Goal: Task Accomplishment & Management: Manage account settings

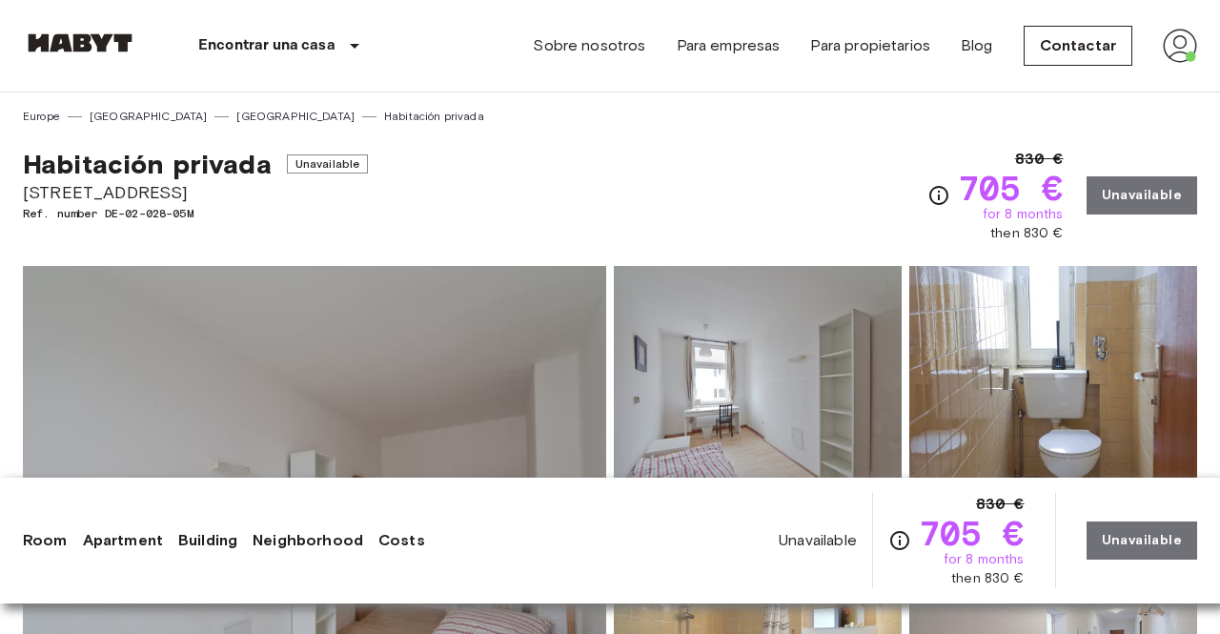
click at [756, 74] on div "Sobre nosotros Para empresas Para propietarios Blog Contactar" at bounding box center [865, 46] width 664 height 92
click at [1181, 61] on img at bounding box center [1180, 46] width 34 height 34
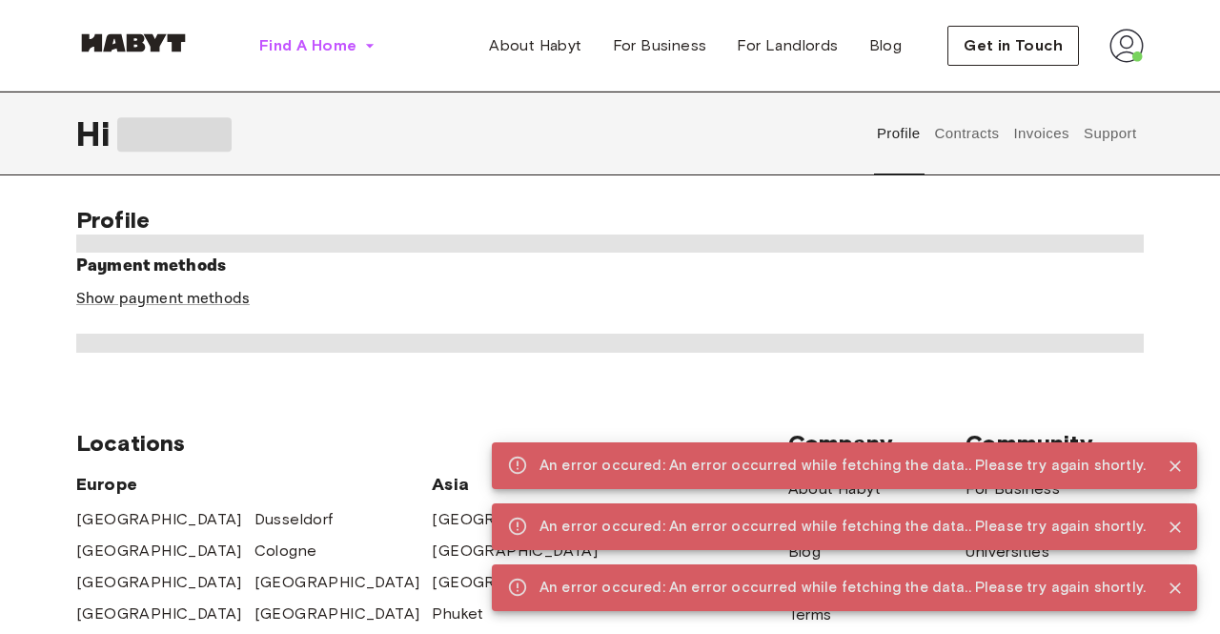
click at [336, 59] on button "Find A Home" at bounding box center [317, 46] width 147 height 38
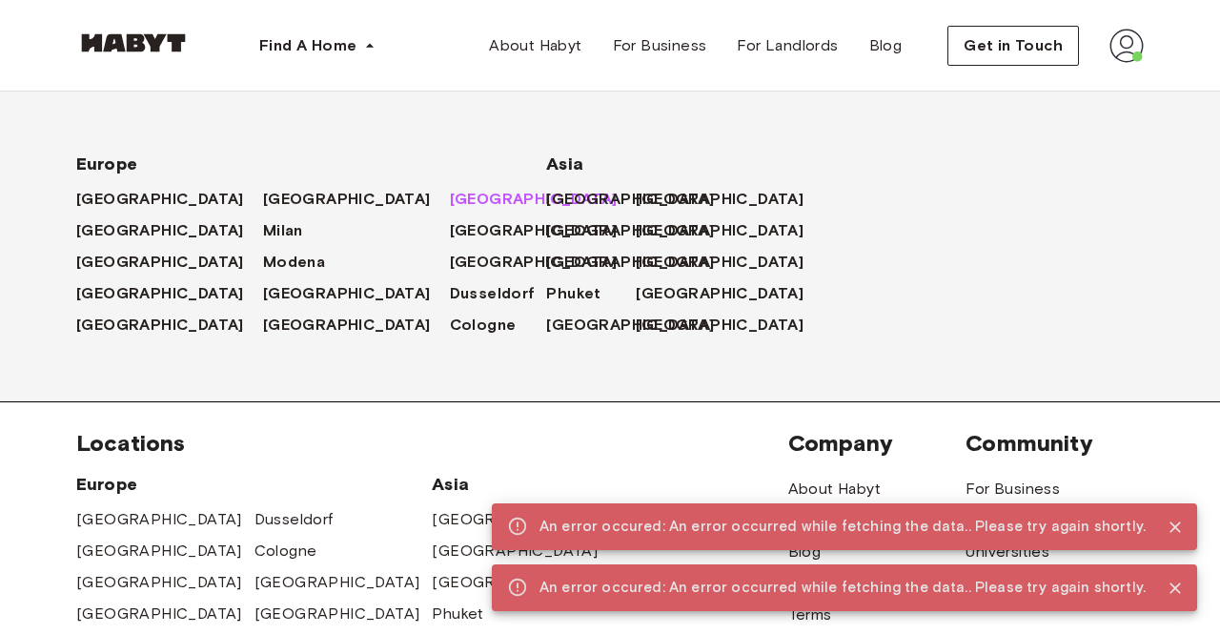
click at [450, 204] on span "[GEOGRAPHIC_DATA]" at bounding box center [534, 199] width 168 height 23
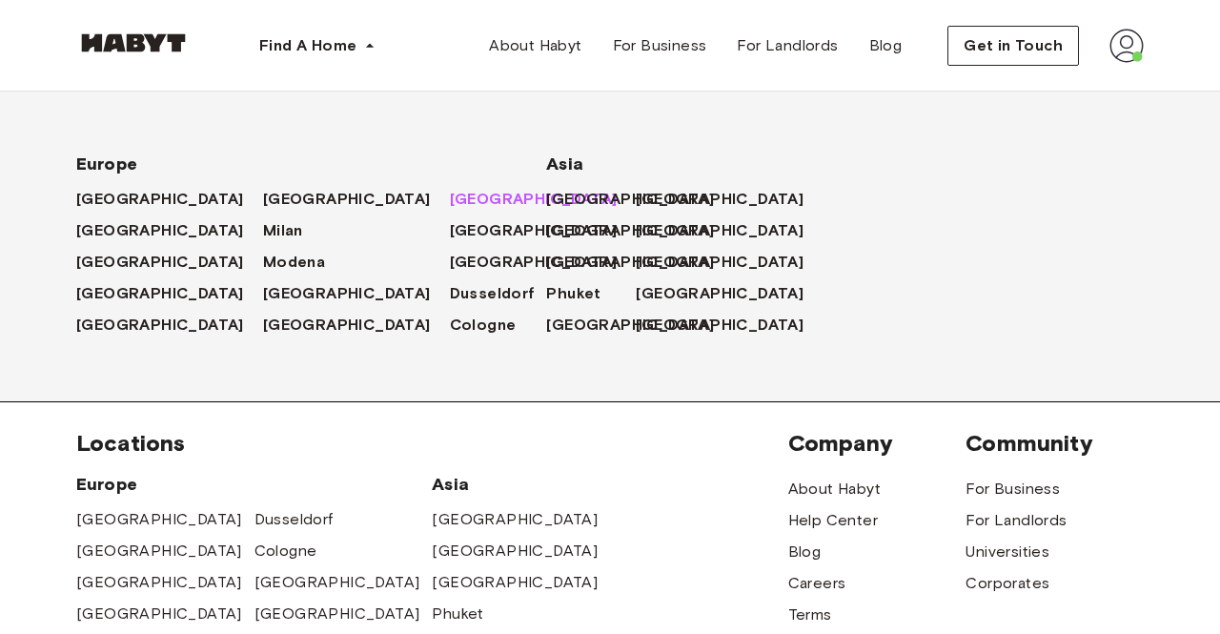
click at [450, 209] on link "[GEOGRAPHIC_DATA]" at bounding box center [543, 199] width 187 height 23
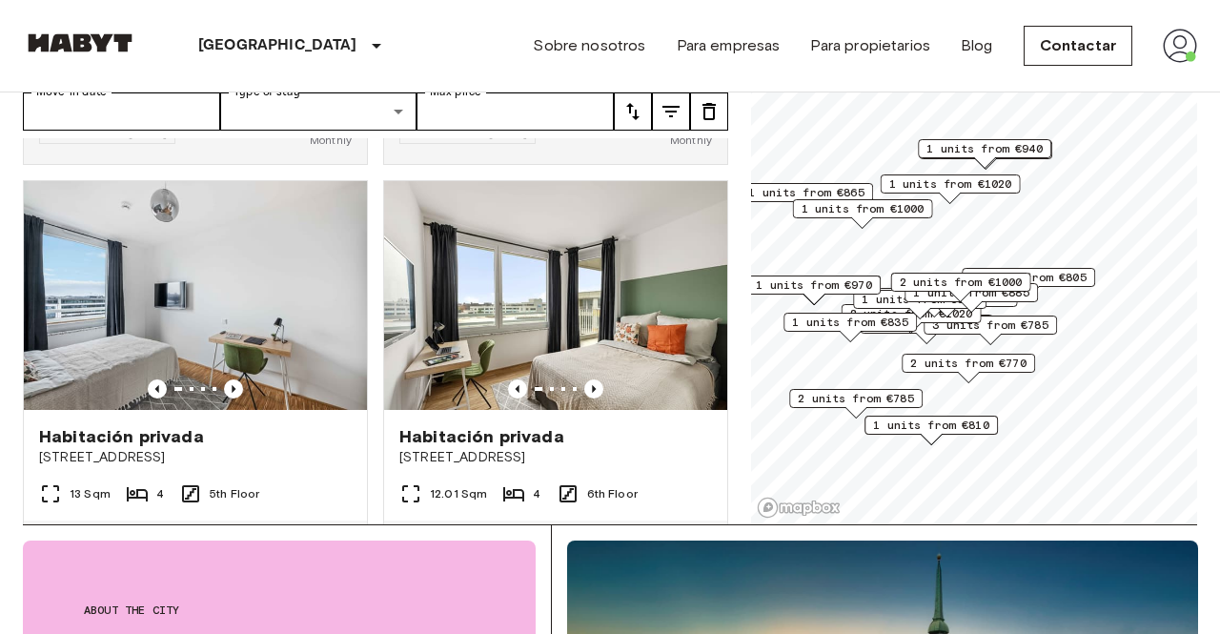
scroll to position [391, 0]
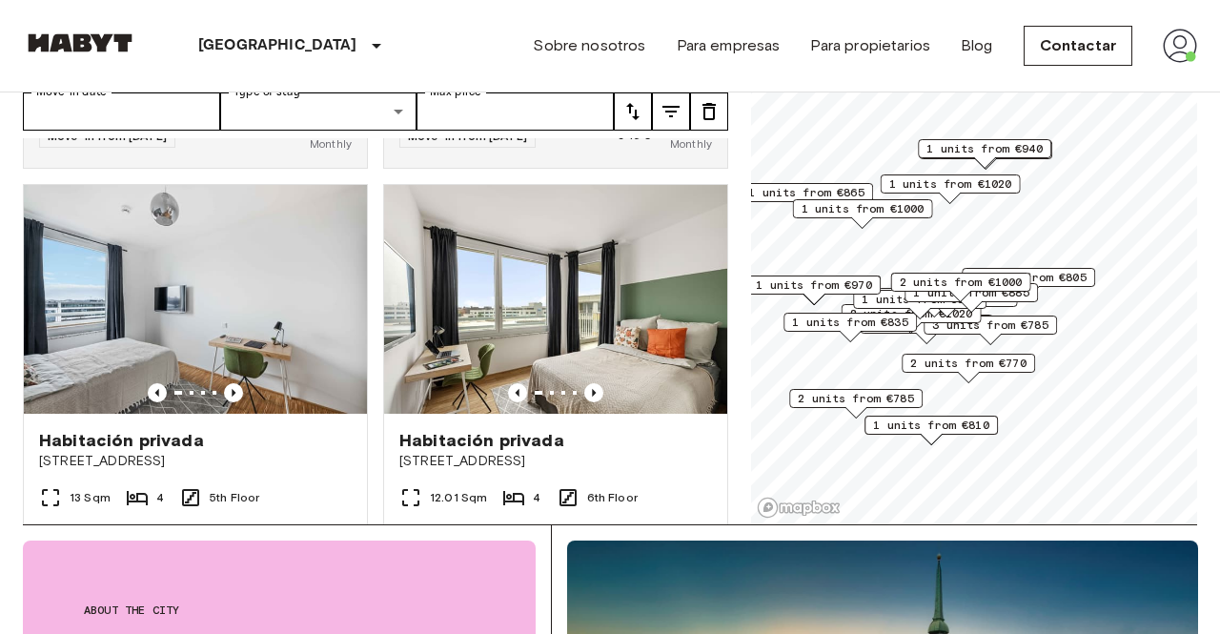
click at [583, 429] on div "Habitación privada" at bounding box center [555, 440] width 313 height 23
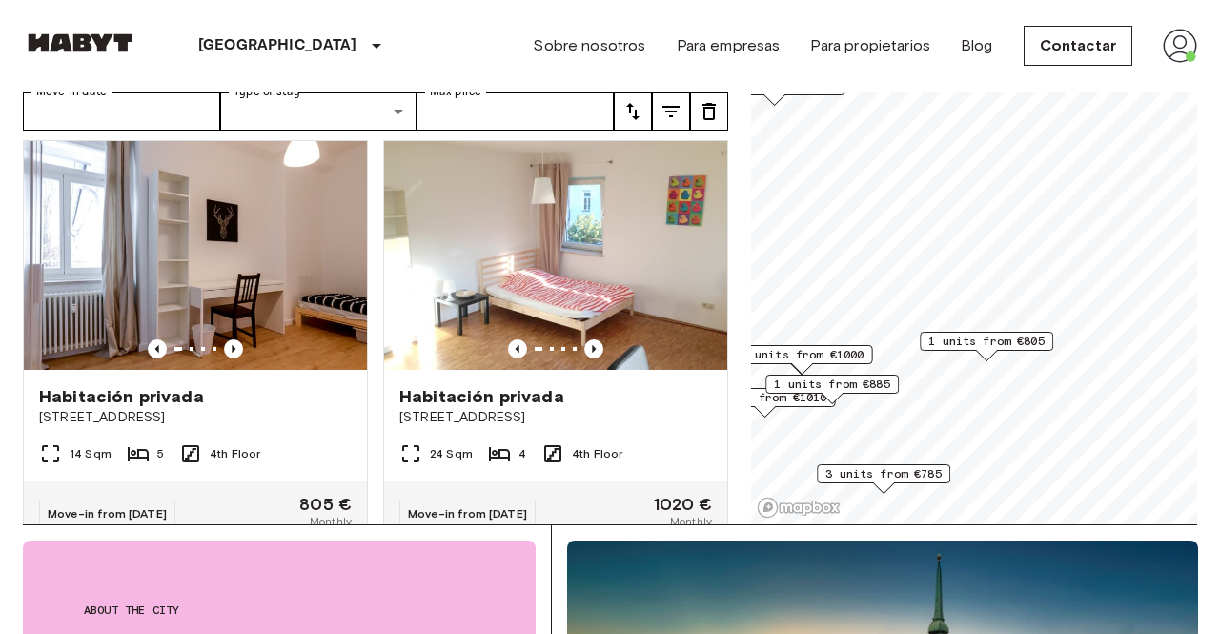
scroll to position [863, 0]
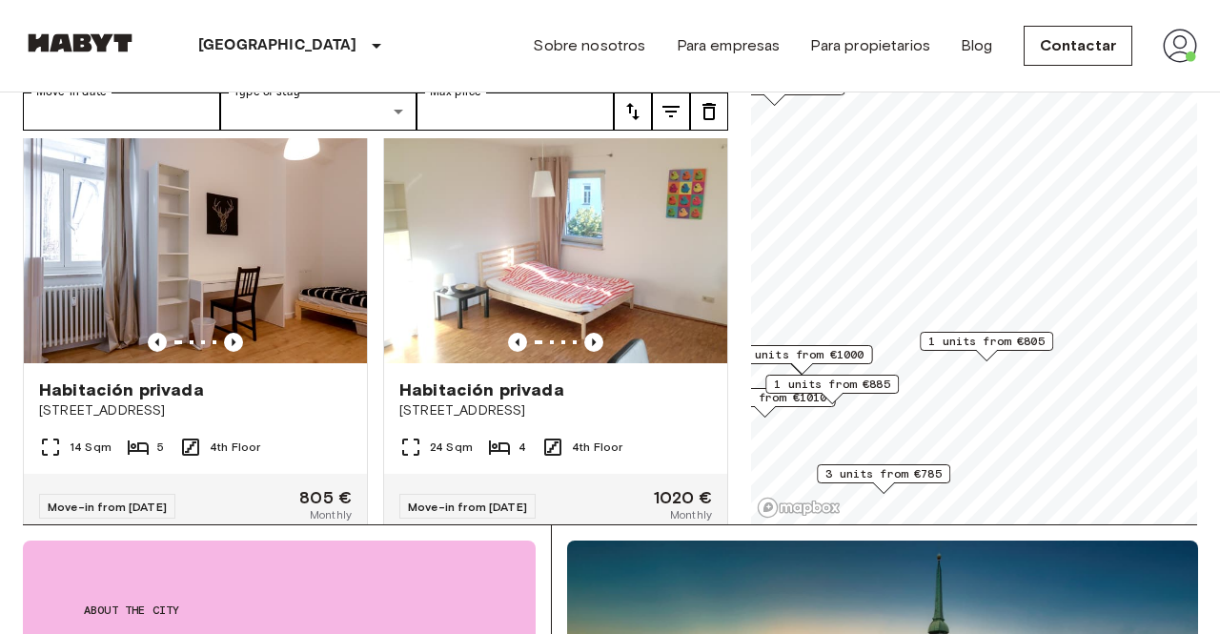
click at [664, 401] on span "[STREET_ADDRESS]" at bounding box center [555, 410] width 313 height 19
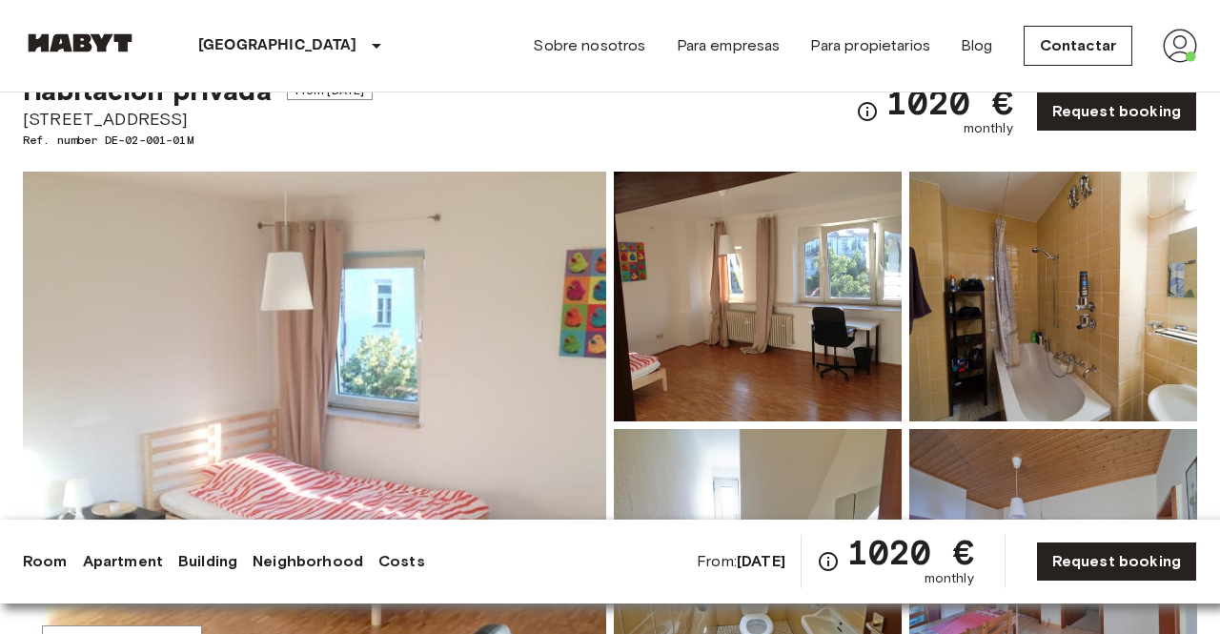
scroll to position [105, 0]
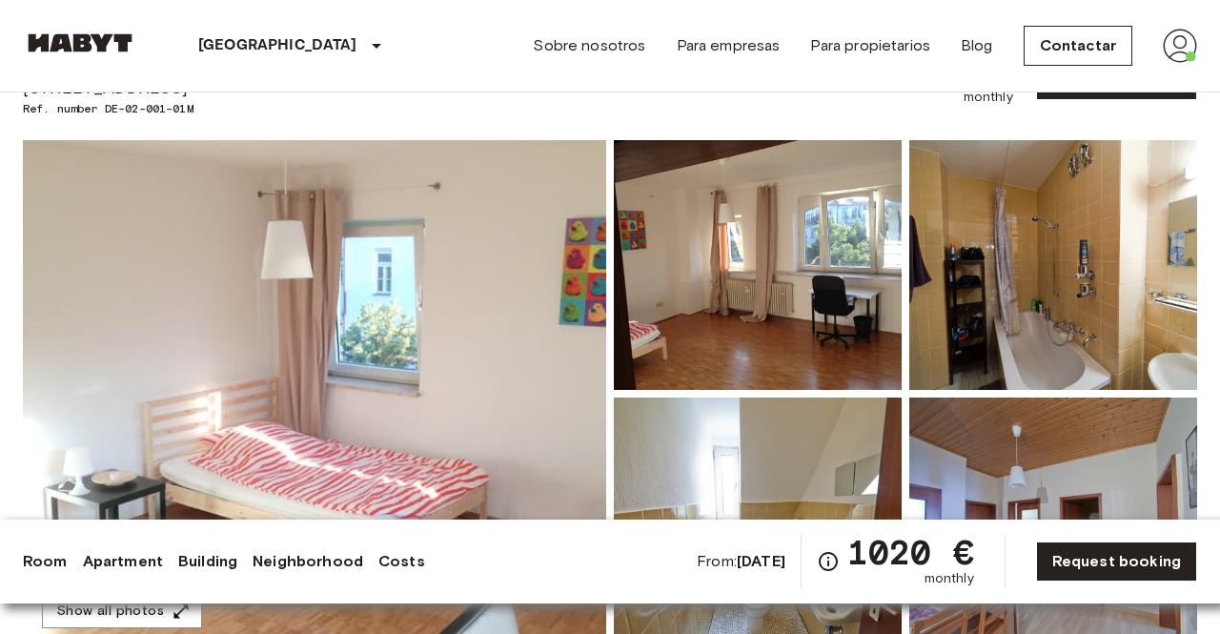
click at [452, 466] on img at bounding box center [314, 393] width 583 height 507
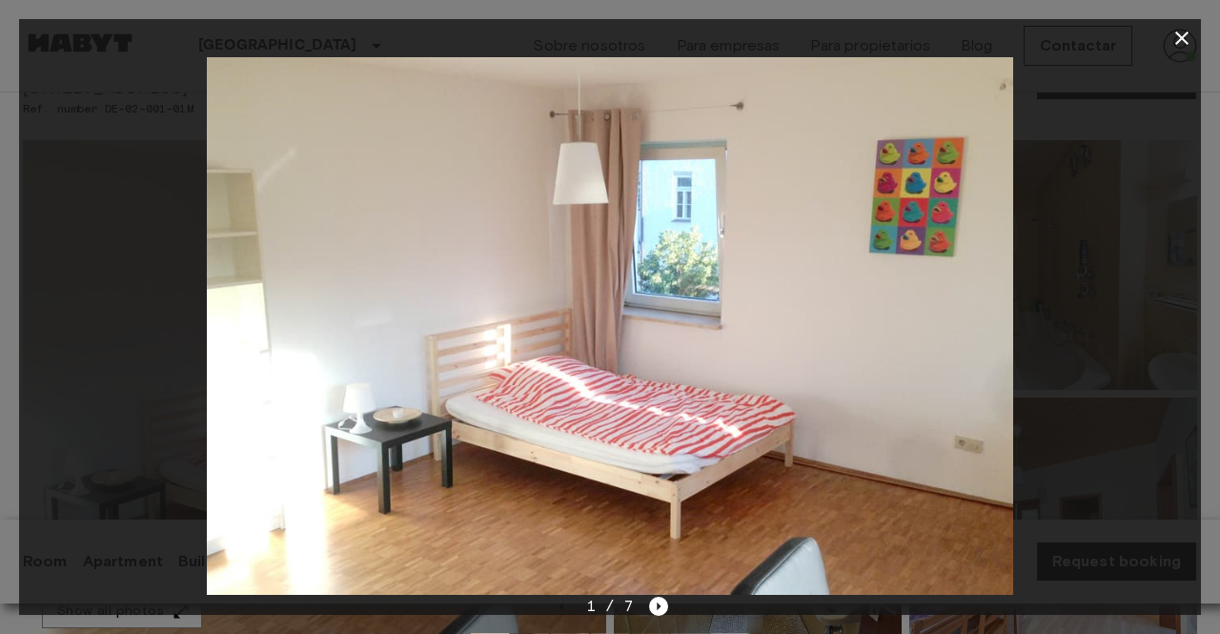
click at [1184, 36] on icon "button" at bounding box center [1181, 37] width 13 height 13
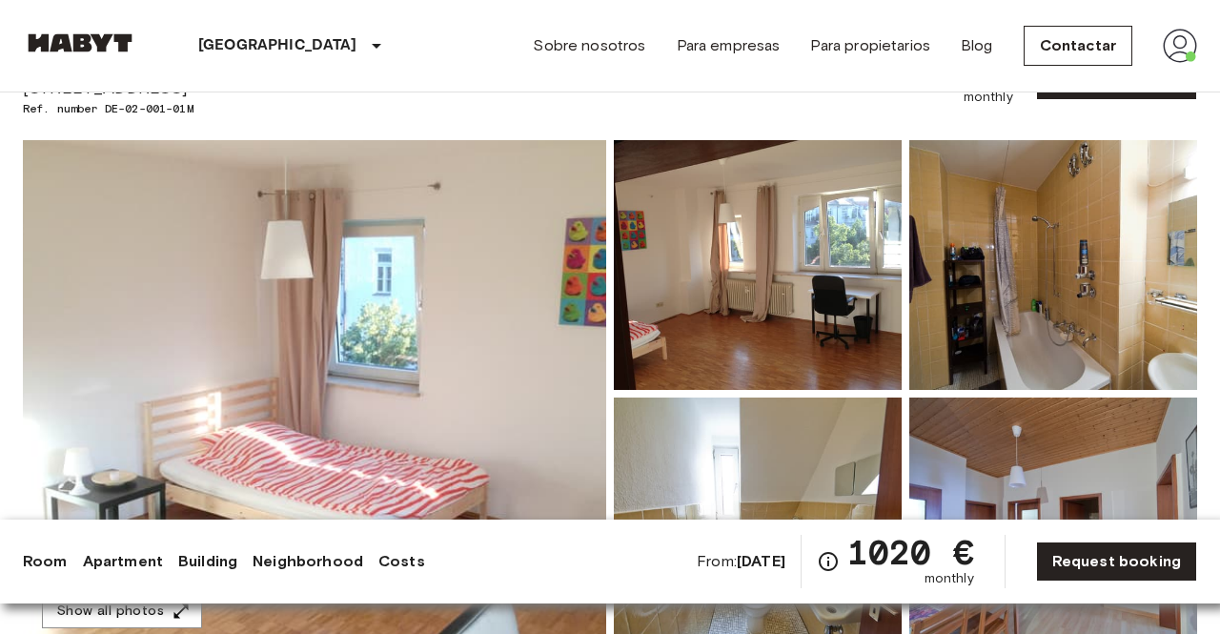
scroll to position [0, 0]
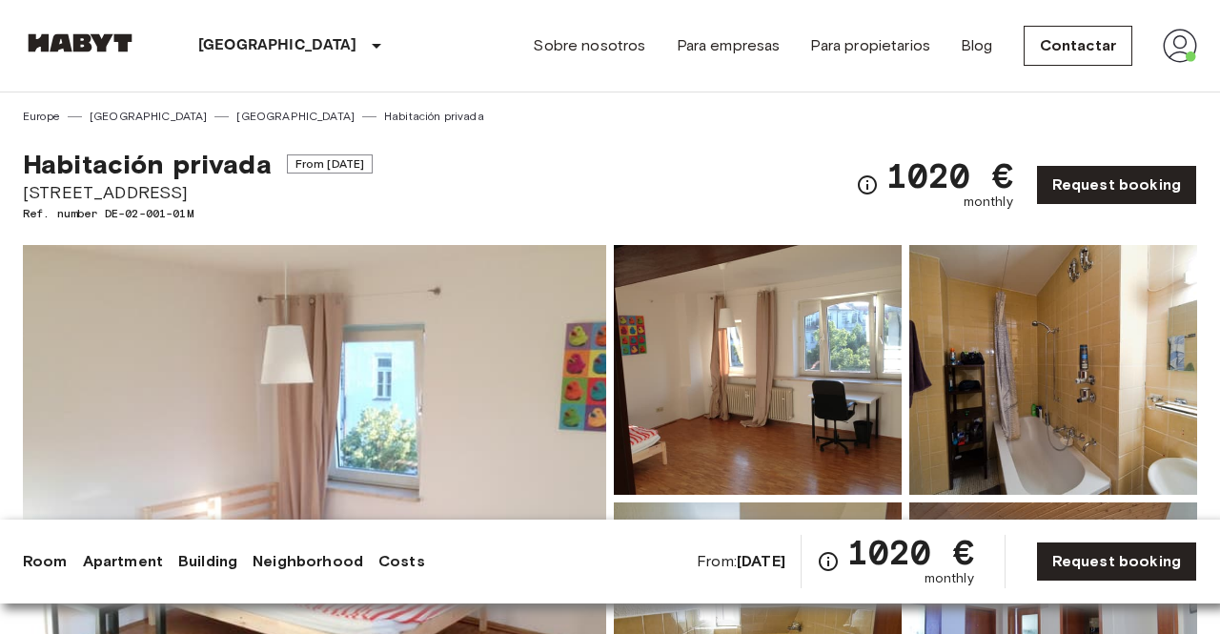
click at [610, 55] on link "Sobre nosotros" at bounding box center [589, 45] width 112 height 23
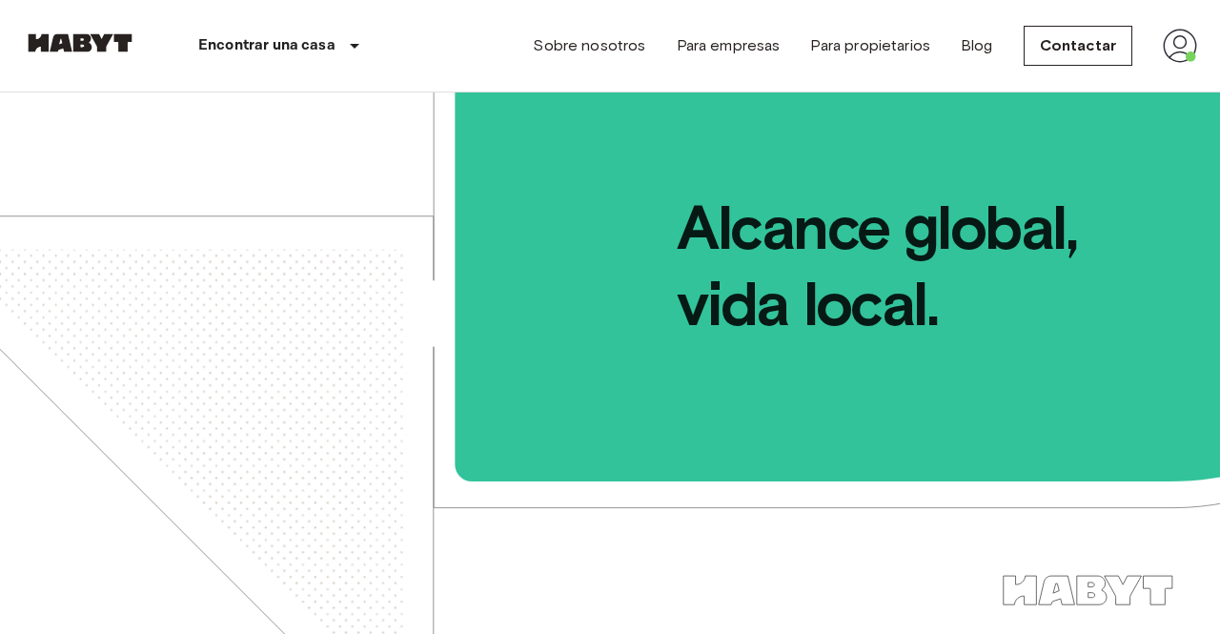
click at [1186, 58] on img at bounding box center [1180, 46] width 34 height 34
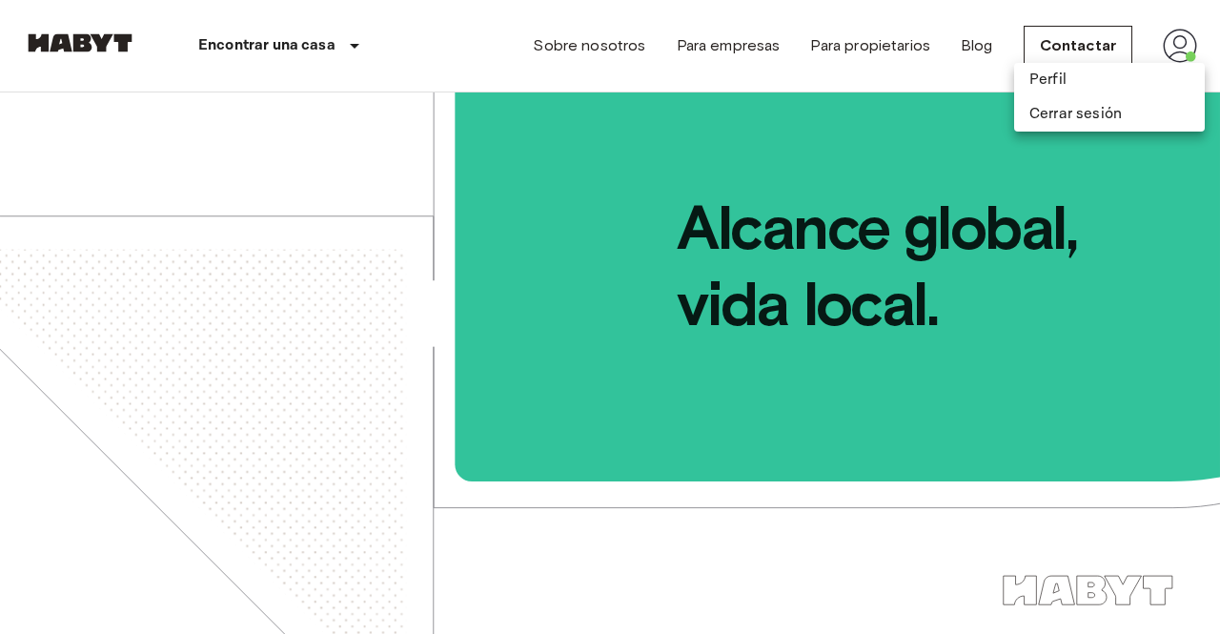
click at [1100, 93] on li "Perfil" at bounding box center [1109, 80] width 191 height 34
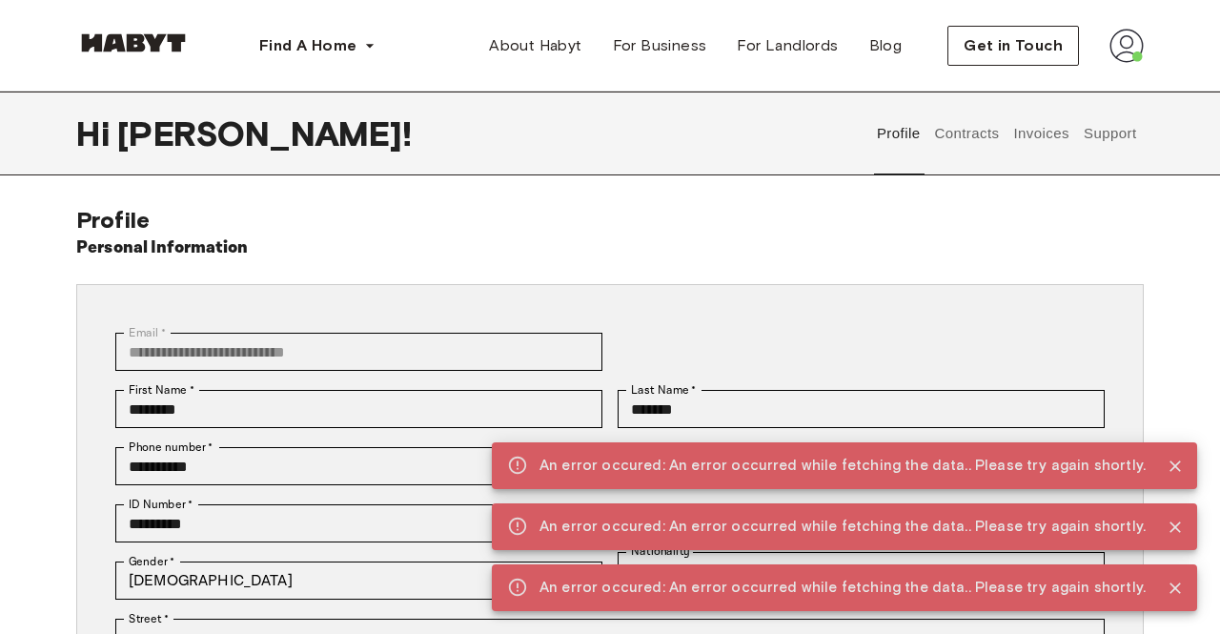
click at [972, 143] on button "Contracts" at bounding box center [967, 134] width 70 height 84
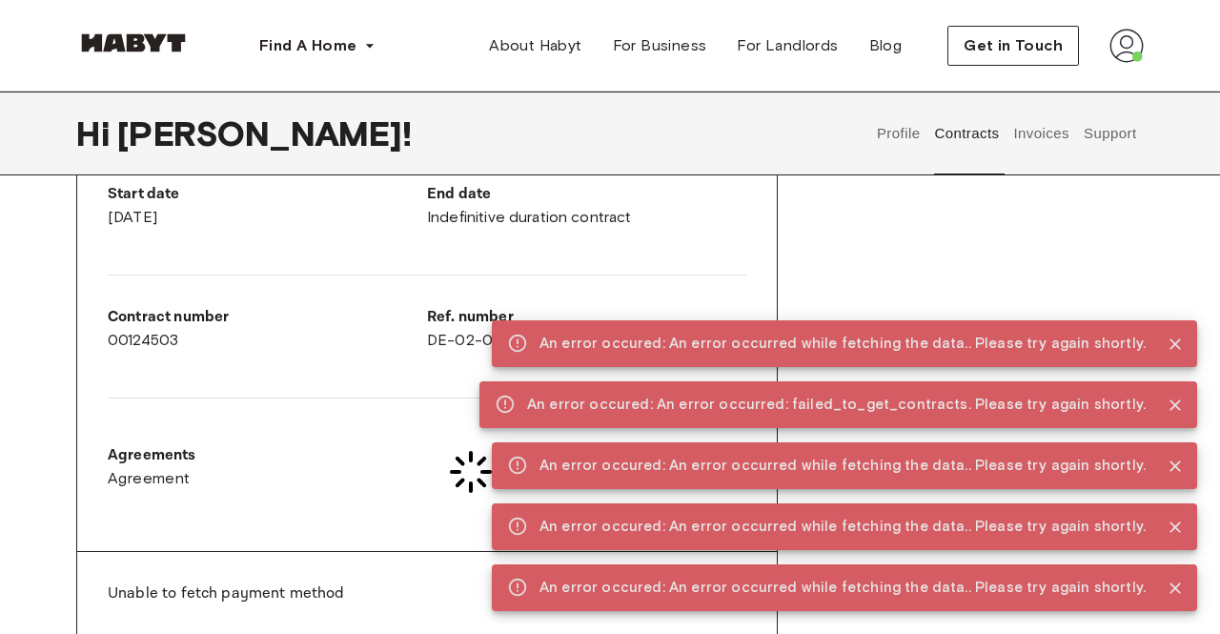
scroll to position [383, 0]
click at [1182, 446] on div "Contracts Rent contract - 00124503 Signed ▲ ▲ Your Stay [GEOGRAPHIC_DATA][STREE…" at bounding box center [610, 267] width 1220 height 889
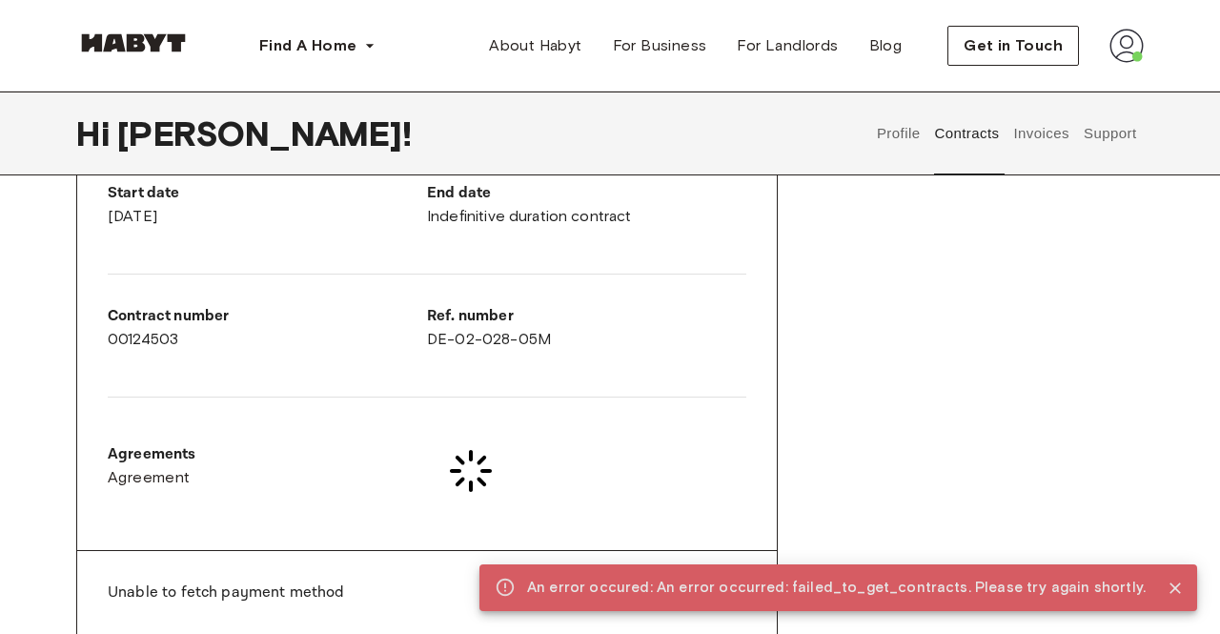
click at [1169, 441] on div "Contracts Rent contract - 00124503 Signed ▲ ▲ Your Stay MUNICH , Schwabing Elis…" at bounding box center [610, 267] width 1220 height 889
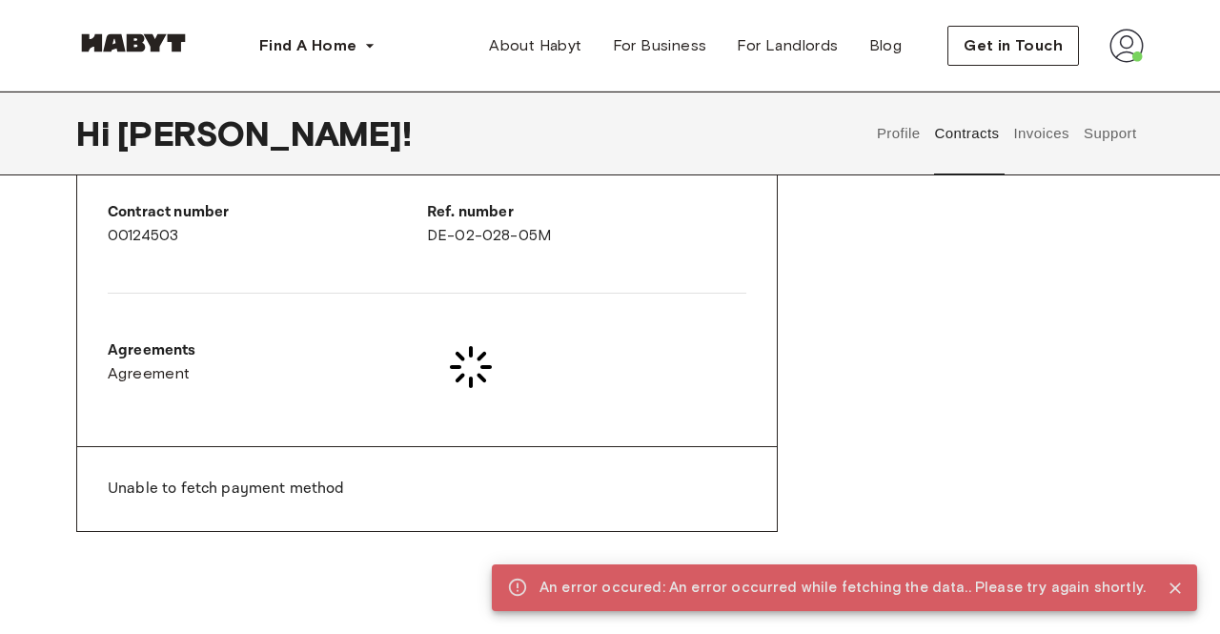
scroll to position [0, 0]
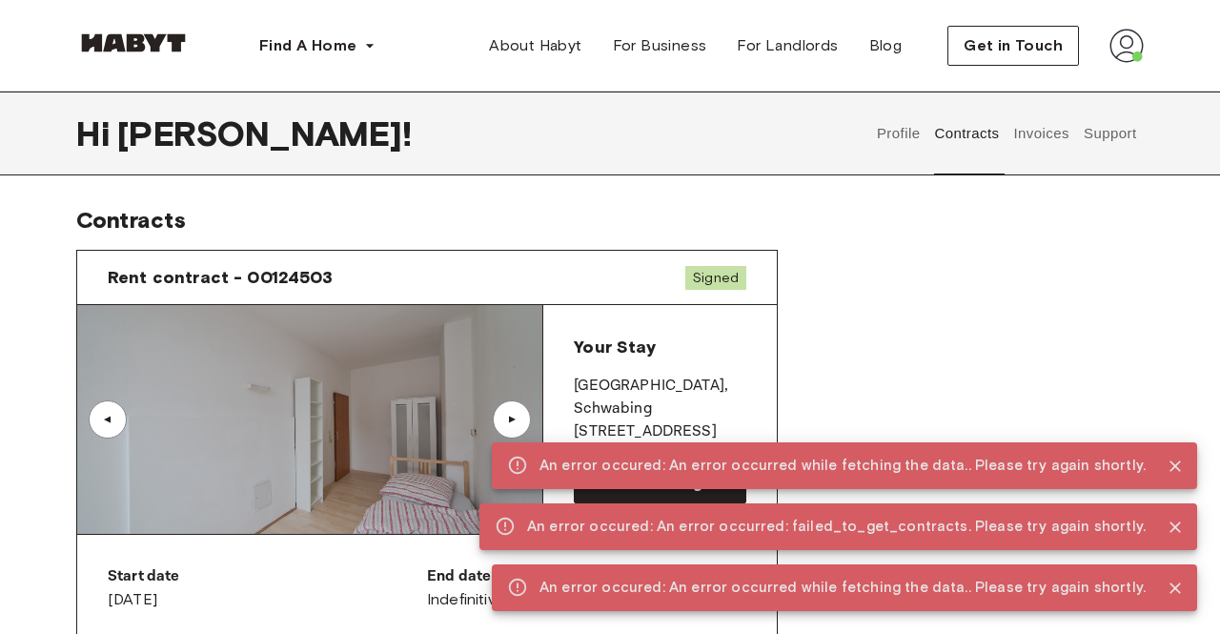
click at [1172, 541] on button "Close" at bounding box center [1175, 527] width 29 height 29
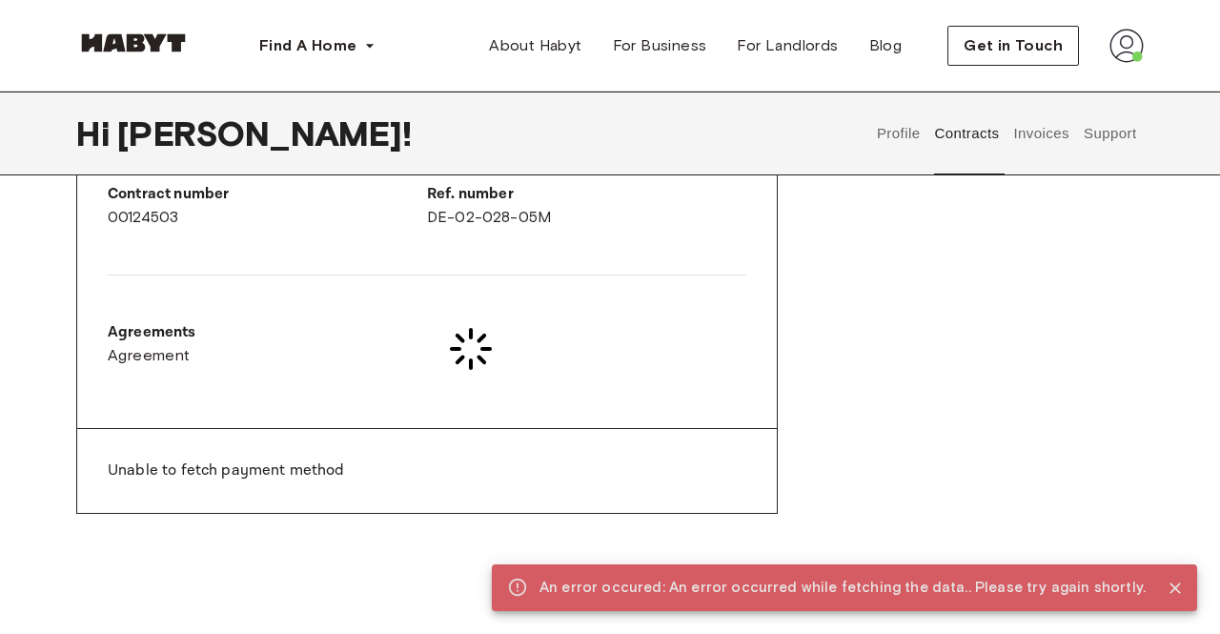
scroll to position [499, 0]
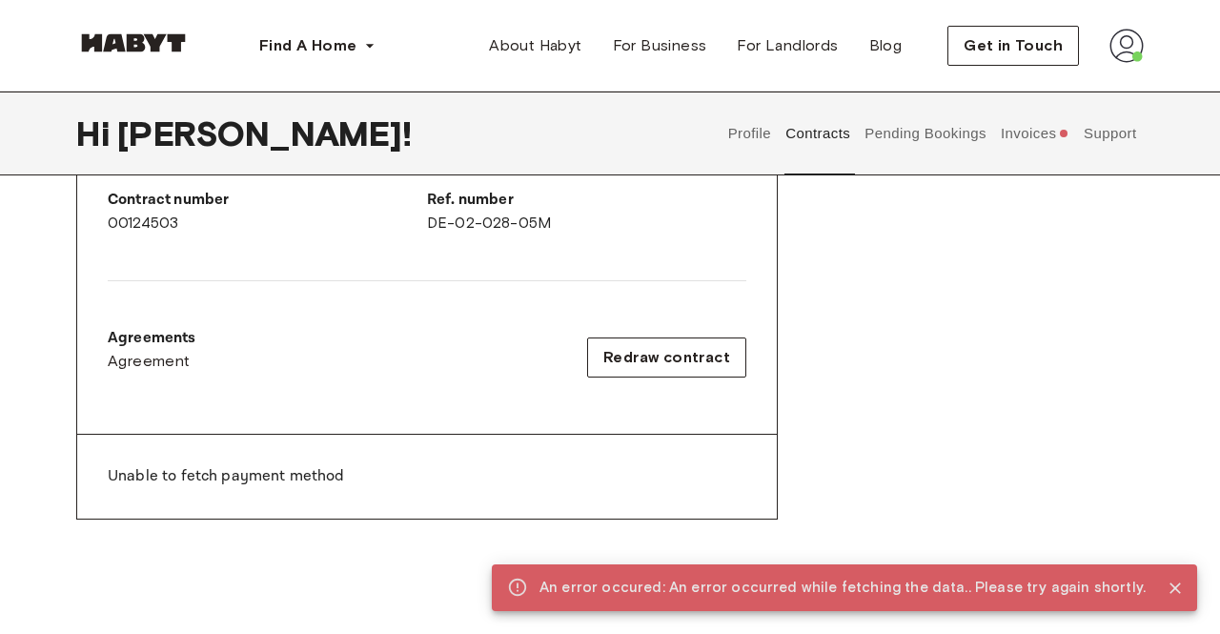
click at [924, 143] on button "Pending Bookings" at bounding box center [926, 134] width 127 height 84
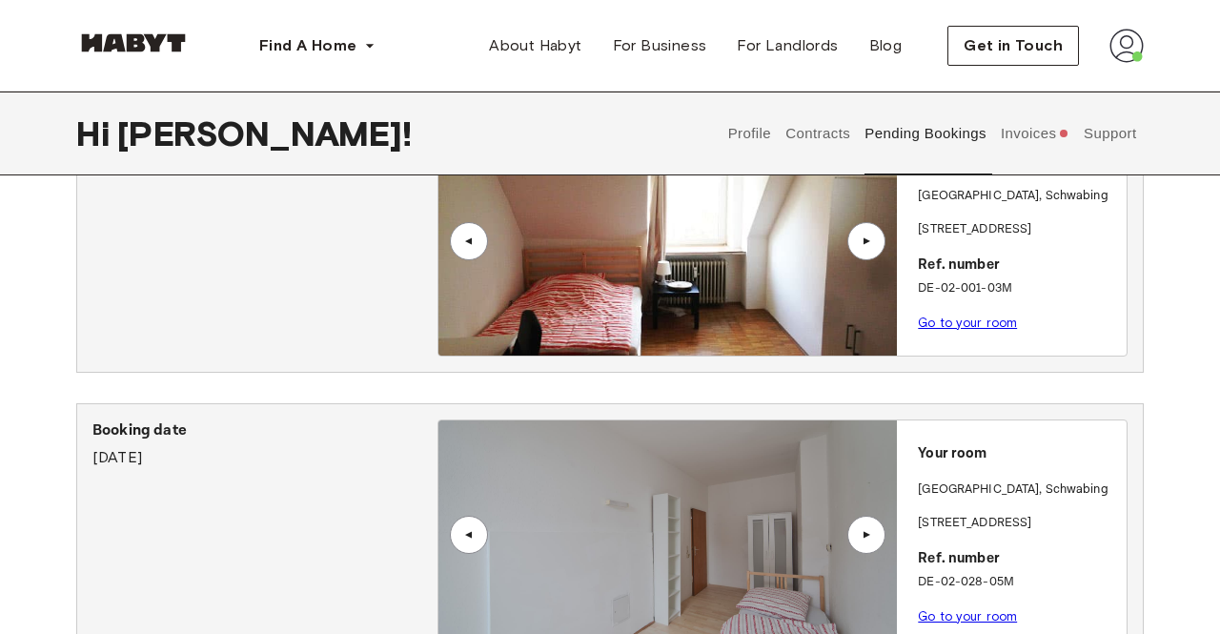
scroll to position [145, 0]
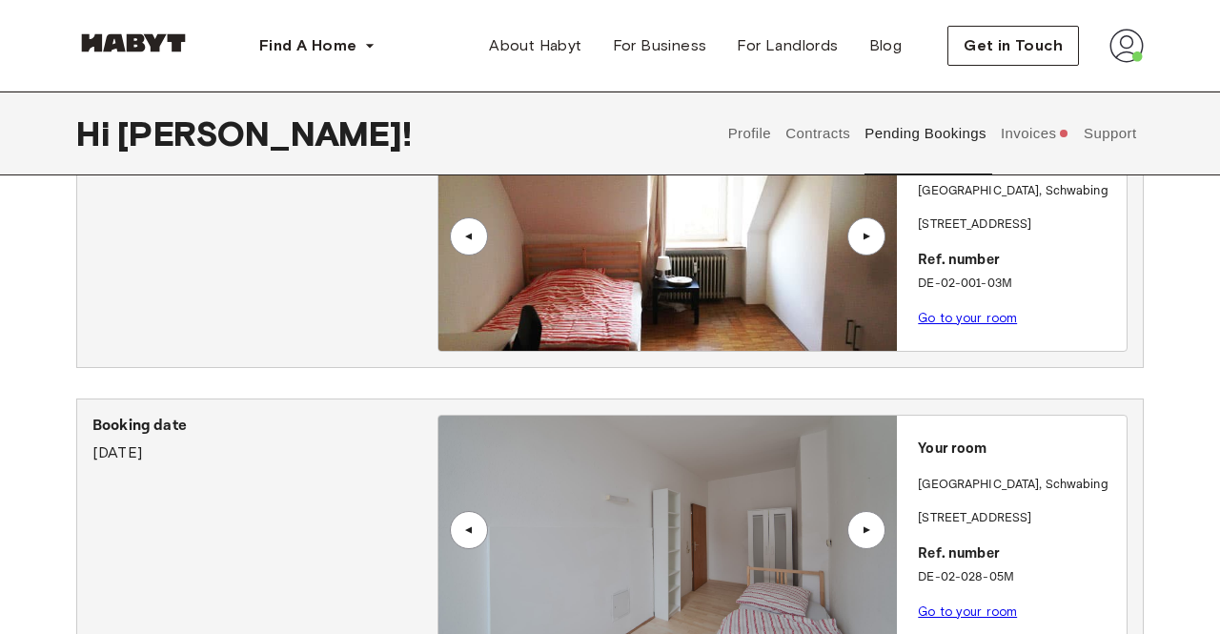
click at [986, 612] on link "Go to your room" at bounding box center [967, 611] width 99 height 14
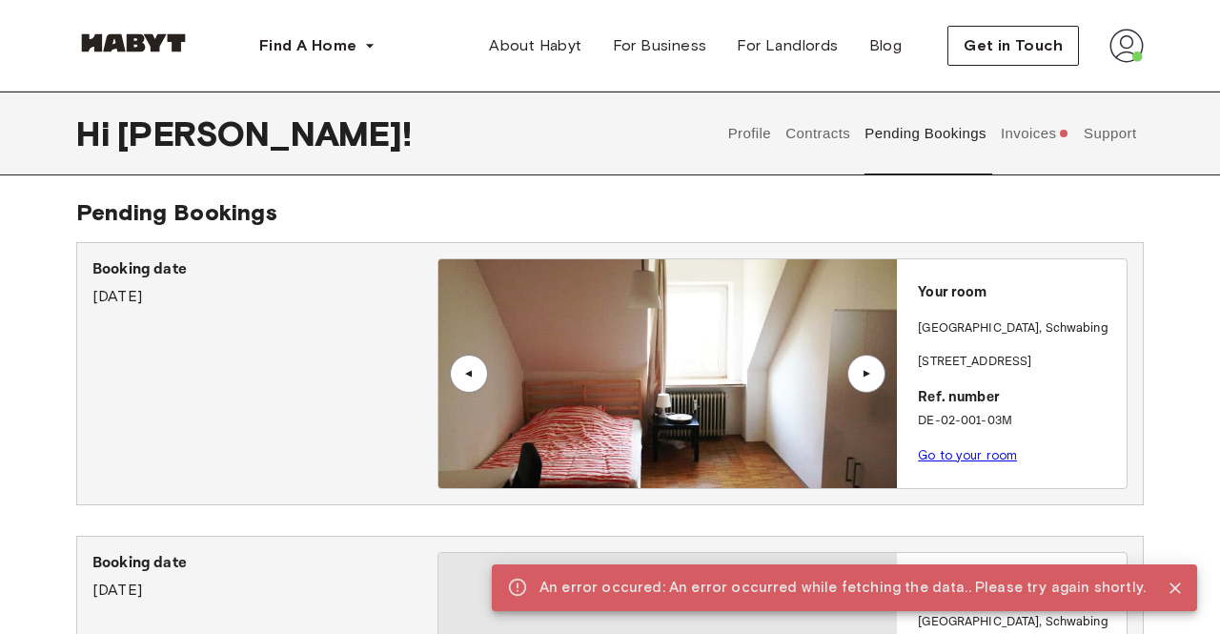
scroll to position [11, 0]
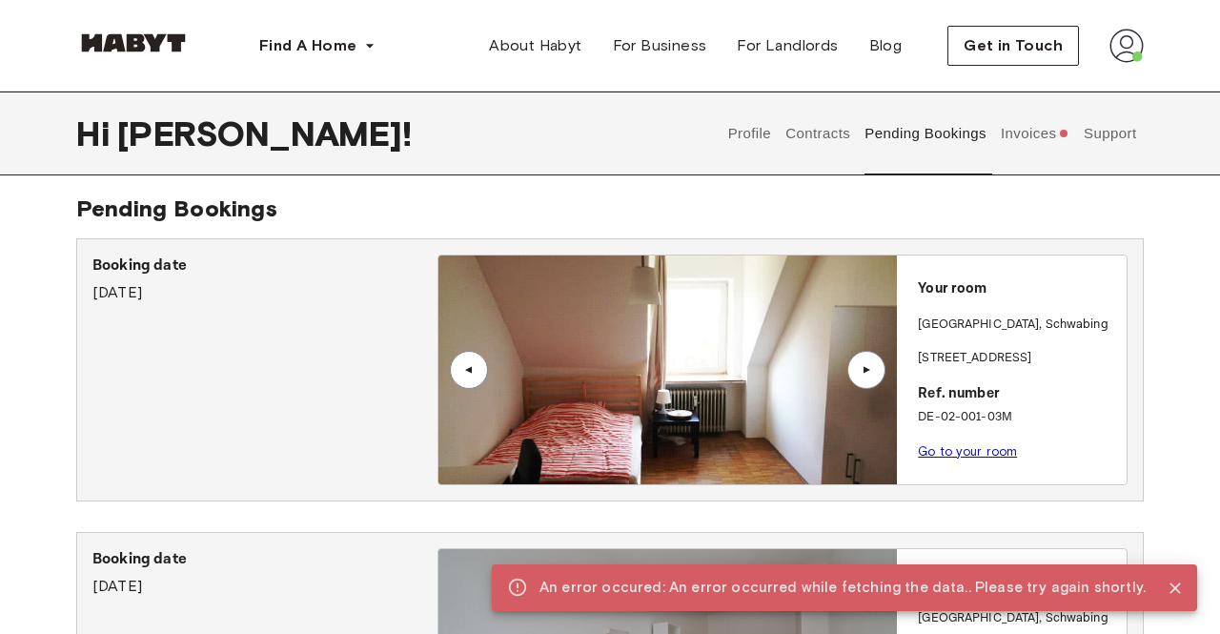
click at [1029, 139] on button "Invoices" at bounding box center [1034, 134] width 73 height 84
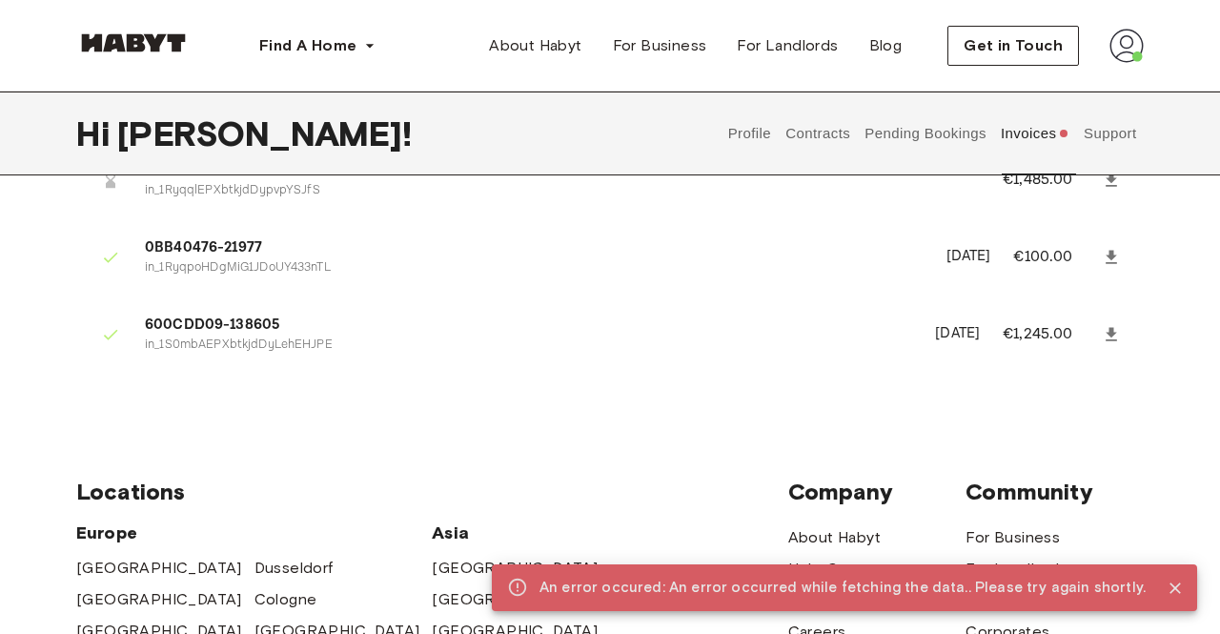
scroll to position [112, 0]
click at [808, 146] on button "Contracts" at bounding box center [819, 134] width 70 height 84
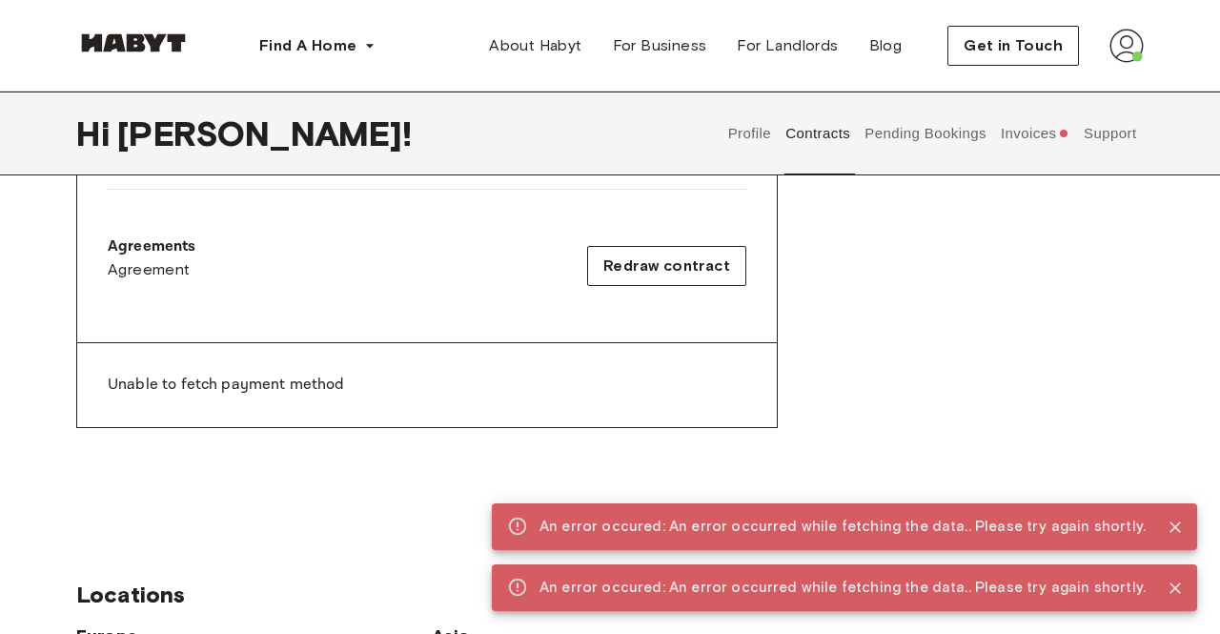
scroll to position [597, 0]
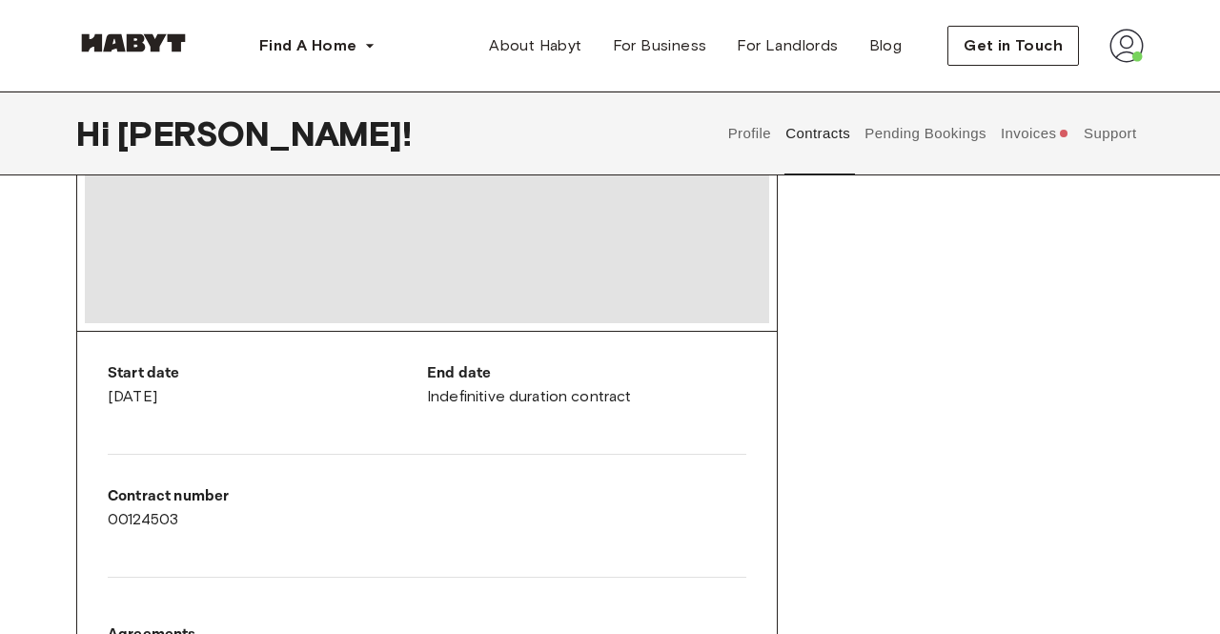
scroll to position [0, 0]
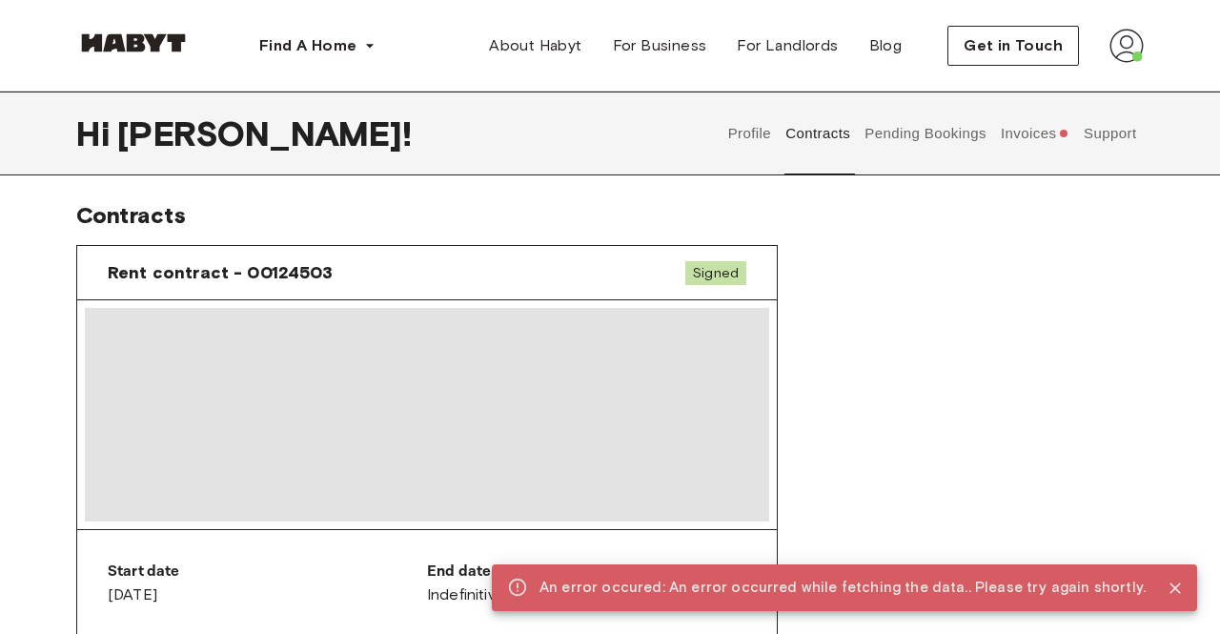
click at [677, 275] on div "Rent contract - 00124503 Signed" at bounding box center [427, 273] width 700 height 54
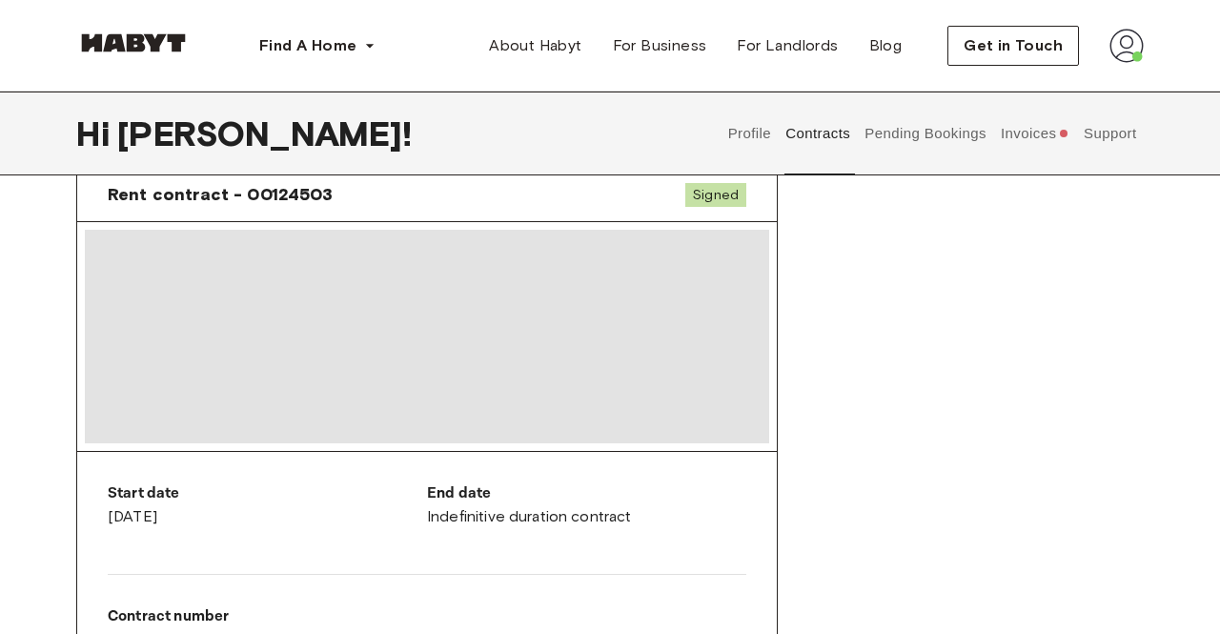
scroll to position [175, 0]
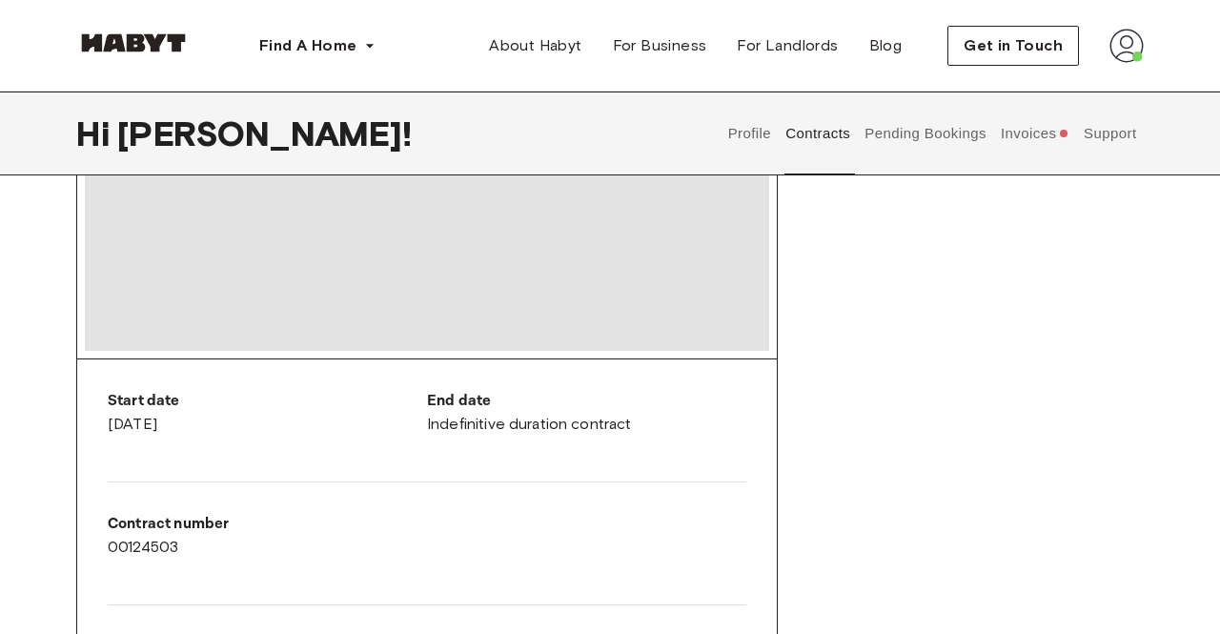
click at [528, 458] on div "Start date [DATE] End date Indefinitive duration contract Contract number 00124…" at bounding box center [427, 558] width 700 height 399
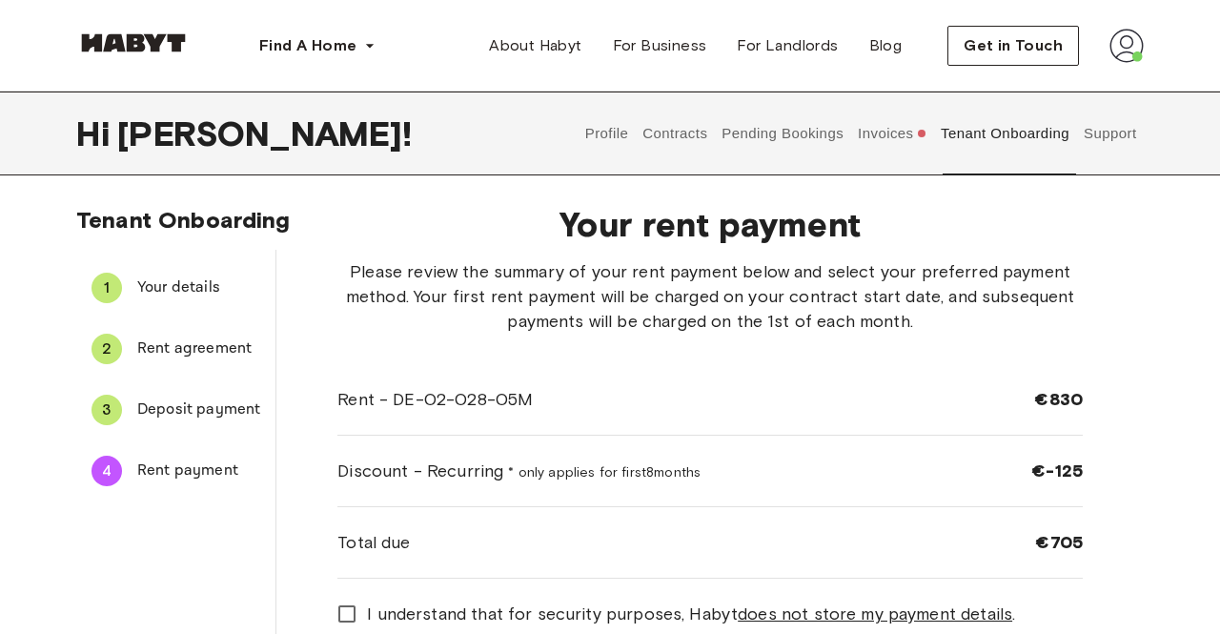
click at [913, 128] on button "Invoices" at bounding box center [892, 134] width 73 height 84
